Goal: Task Accomplishment & Management: Manage account settings

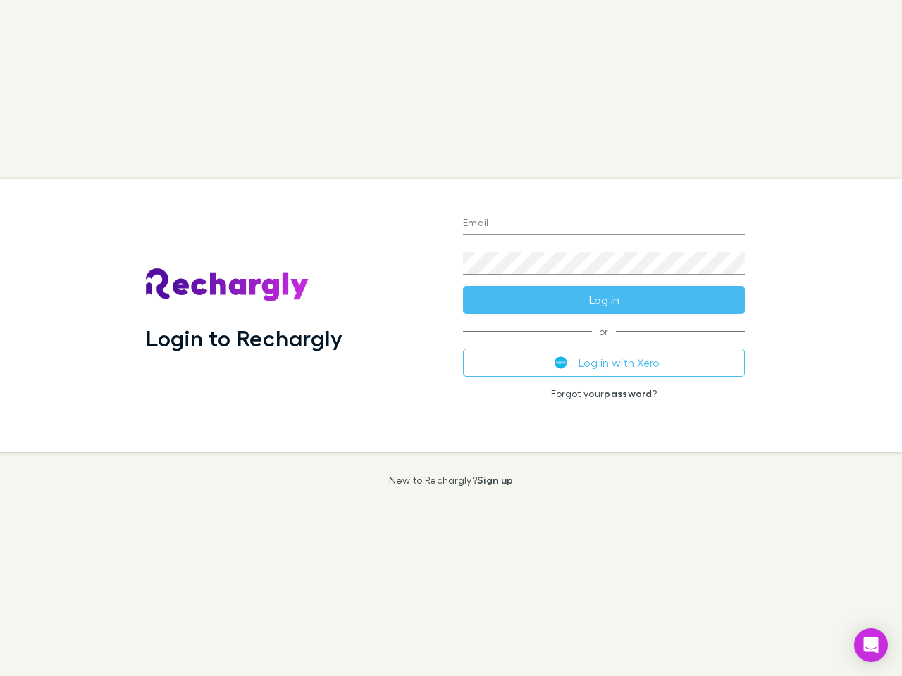
click at [451, 338] on div "Login to Rechargly" at bounding box center [293, 315] width 317 height 273
click at [604, 224] on input "Email" at bounding box center [604, 224] width 282 height 23
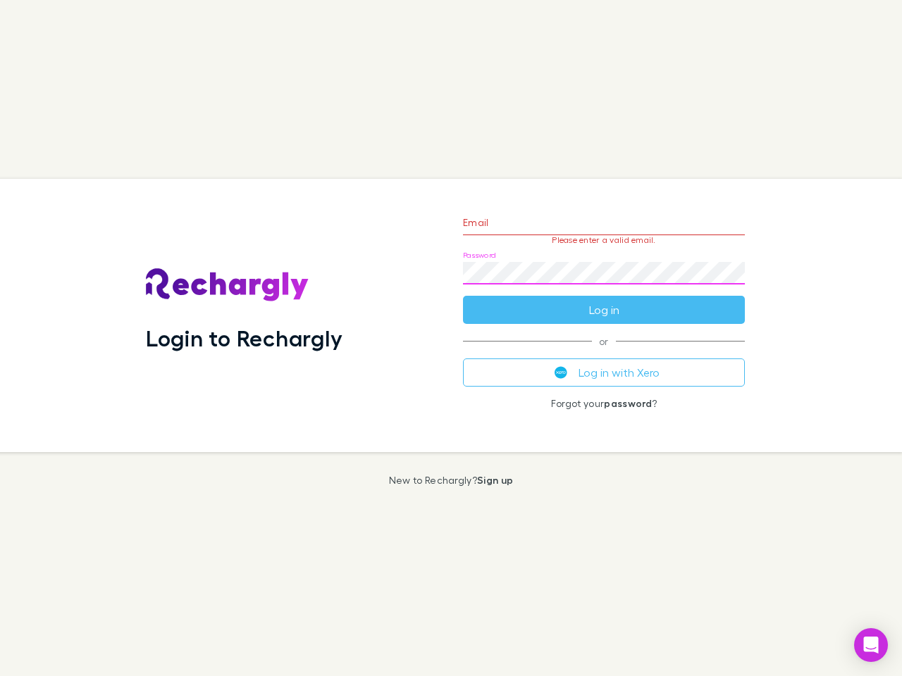
click at [604, 300] on form "Email Please enter a valid email. Password Log in" at bounding box center [604, 263] width 282 height 123
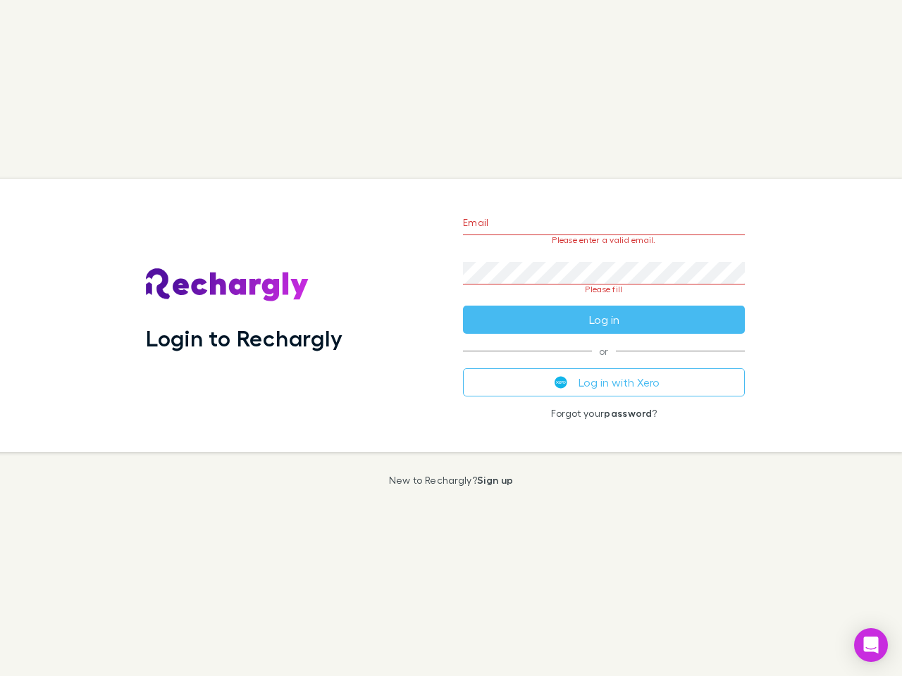
click at [604, 363] on div "Email Please enter a valid email. Password Please fill Log in or Log in with Xe…" at bounding box center [604, 315] width 304 height 273
click at [871, 645] on icon "Open Intercom Messenger" at bounding box center [871, 645] width 15 height 17
